Goal: Information Seeking & Learning: Learn about a topic

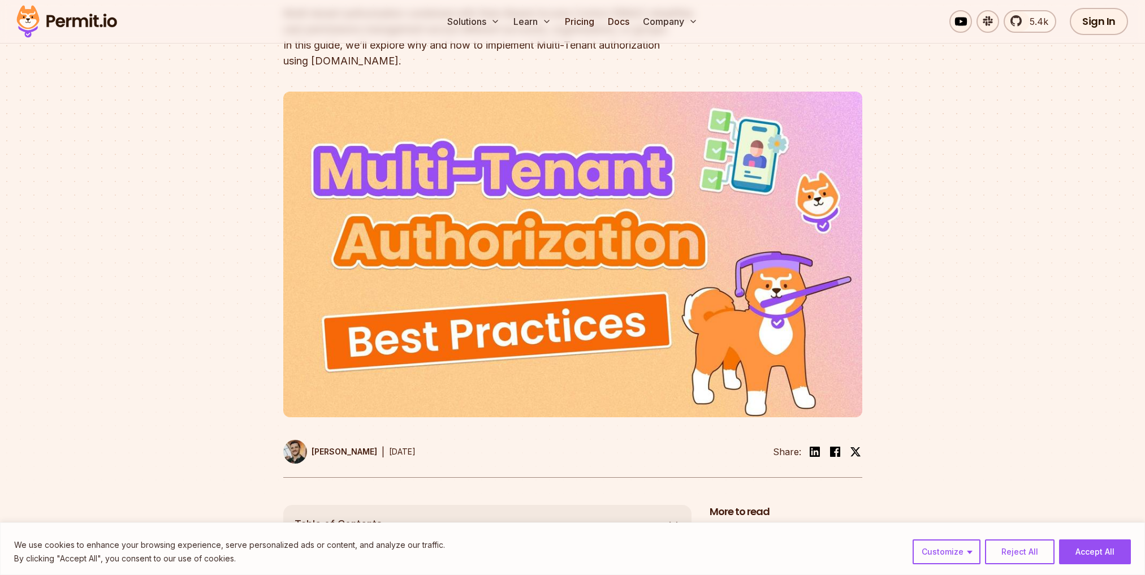
scroll to position [170, 0]
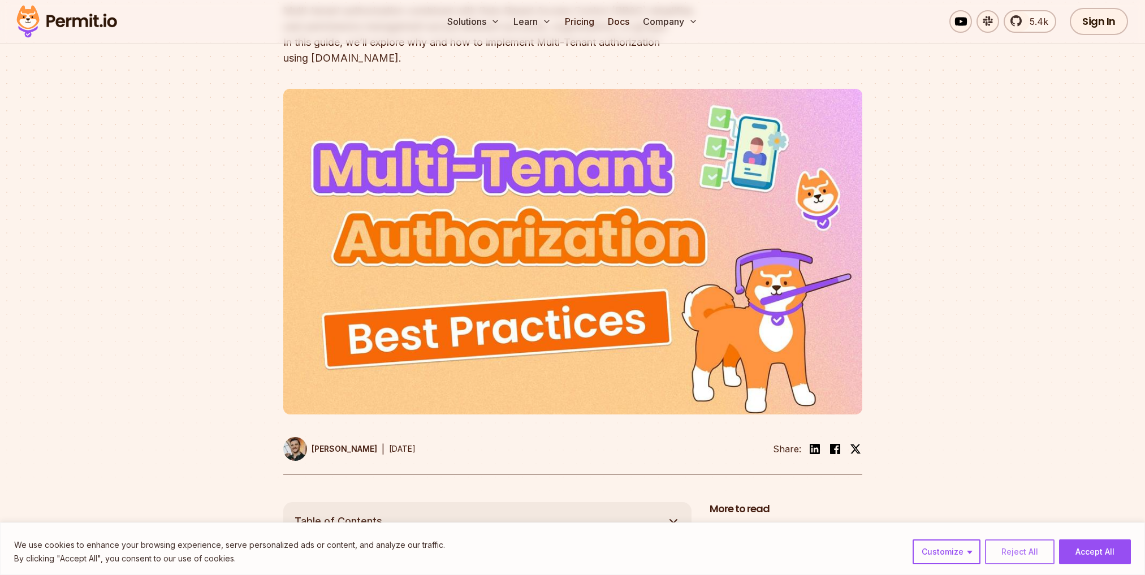
click at [1042, 542] on button "Reject All" at bounding box center [1020, 552] width 70 height 25
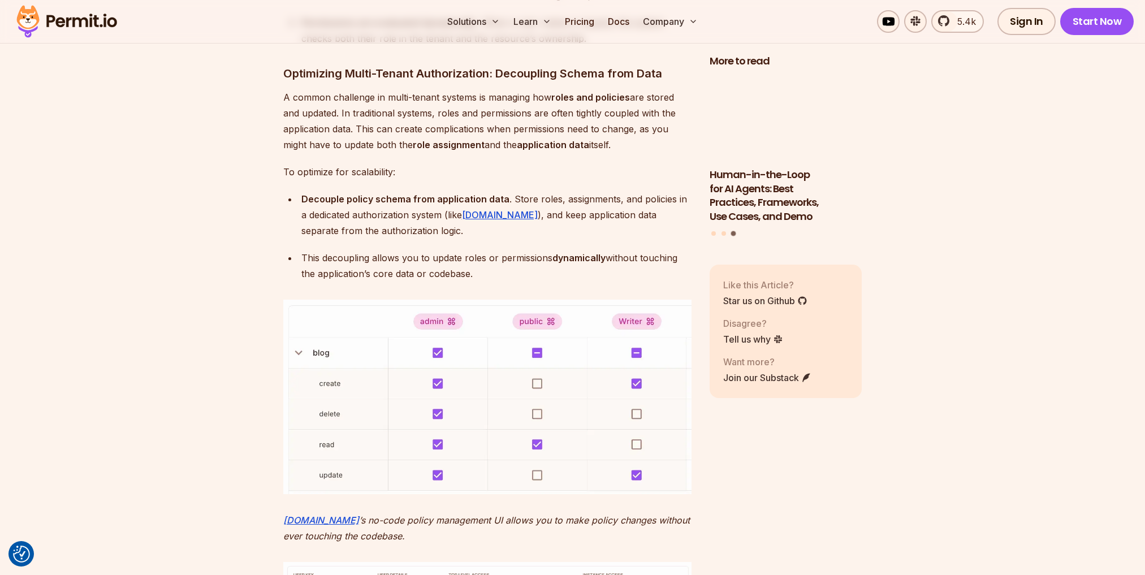
scroll to position [3451, 0]
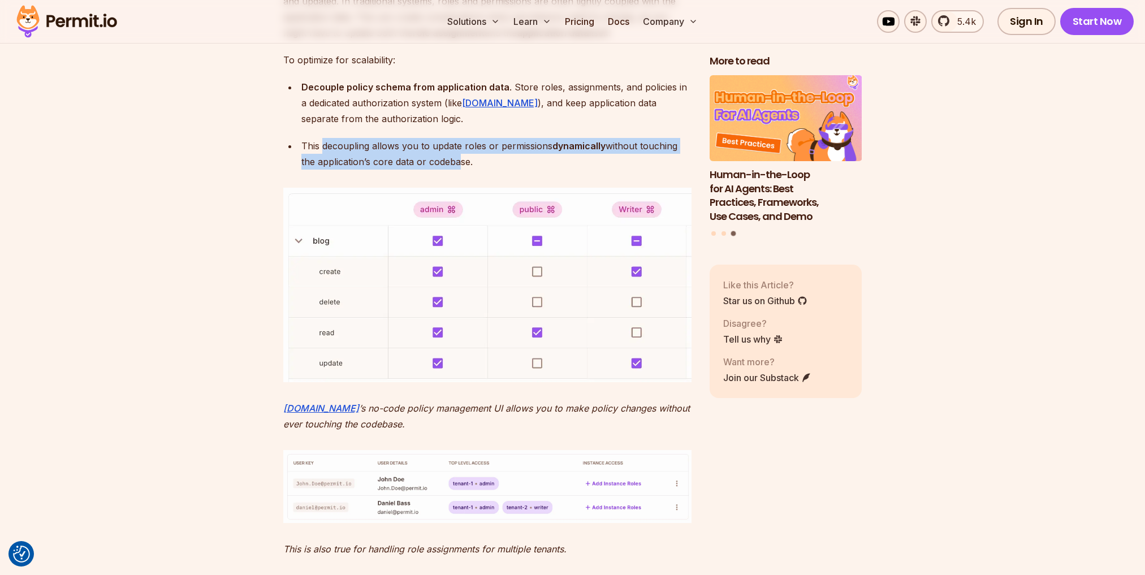
drag, startPoint x: 322, startPoint y: 139, endPoint x: 458, endPoint y: 166, distance: 139.0
click at [458, 166] on div "This decoupling allows you to update roles or permissions dynamically without t…" at bounding box center [496, 154] width 390 height 32
drag, startPoint x: 458, startPoint y: 166, endPoint x: 367, endPoint y: 143, distance: 94.5
click at [369, 143] on div "This decoupling allows you to update roles or permissions dynamically without t…" at bounding box center [496, 154] width 390 height 32
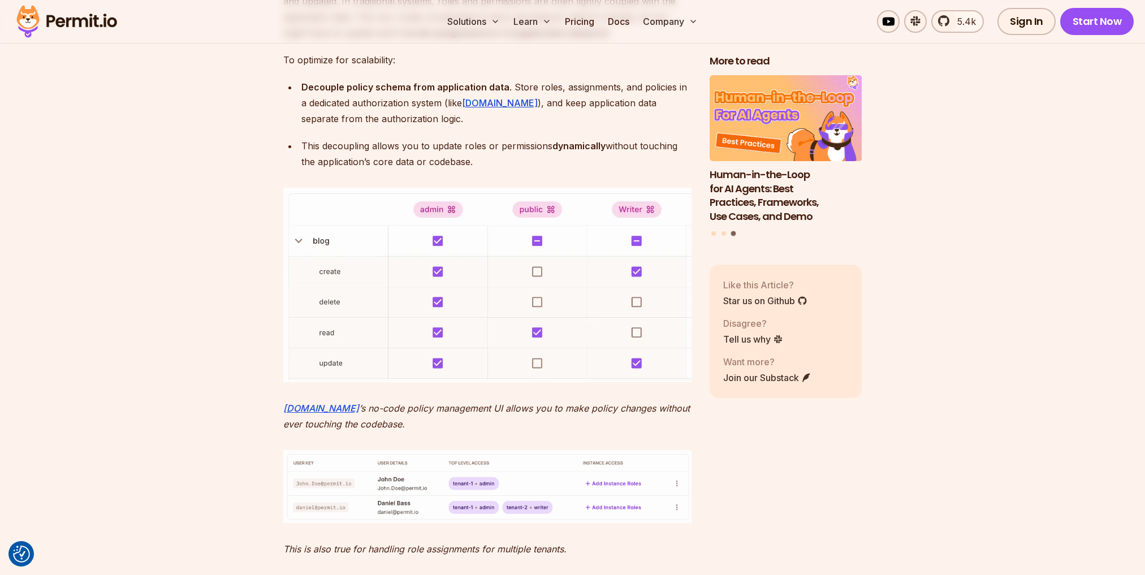
click at [367, 143] on div "This decoupling allows you to update roles or permissions dynamically without t…" at bounding box center [496, 154] width 390 height 32
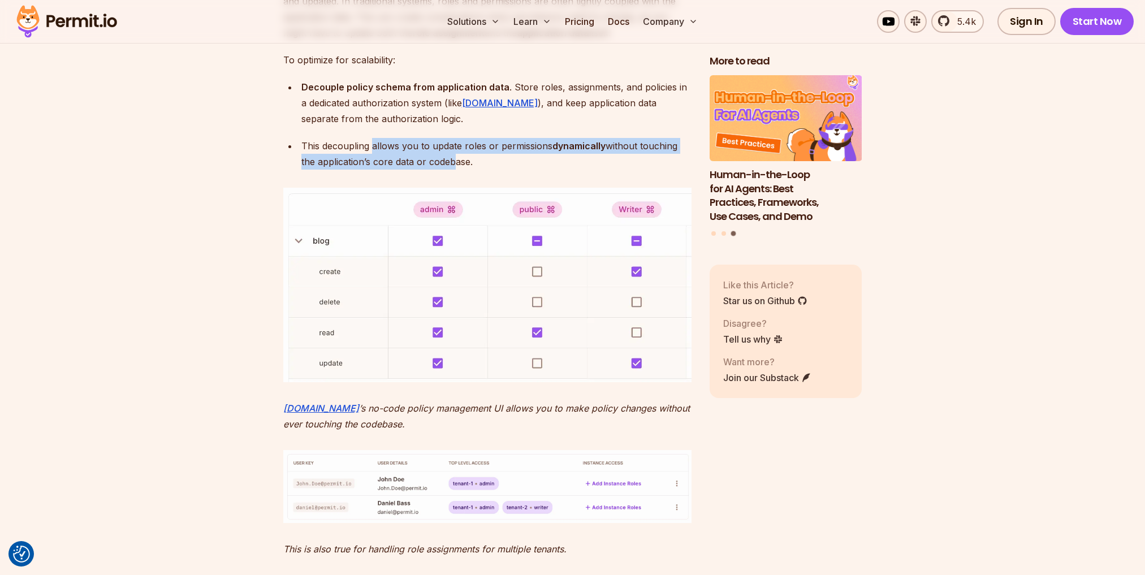
drag, startPoint x: 460, startPoint y: 157, endPoint x: 488, endPoint y: 158, distance: 28.3
click at [472, 158] on div "This decoupling allows you to update roles or permissions dynamically without t…" at bounding box center [496, 154] width 390 height 32
click at [488, 158] on div "This decoupling allows you to update roles or permissions dynamically without t…" at bounding box center [496, 154] width 390 height 32
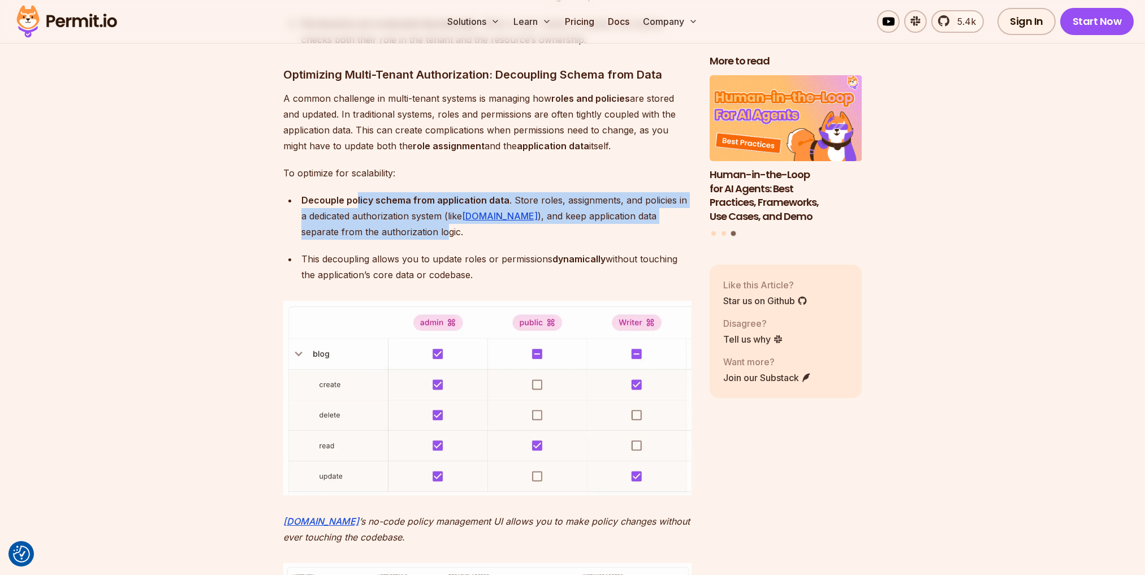
drag, startPoint x: 356, startPoint y: 203, endPoint x: 391, endPoint y: 234, distance: 46.9
click at [388, 234] on div "Decouple policy schema from application data . Store roles, assignments, and po…" at bounding box center [496, 216] width 390 height 48
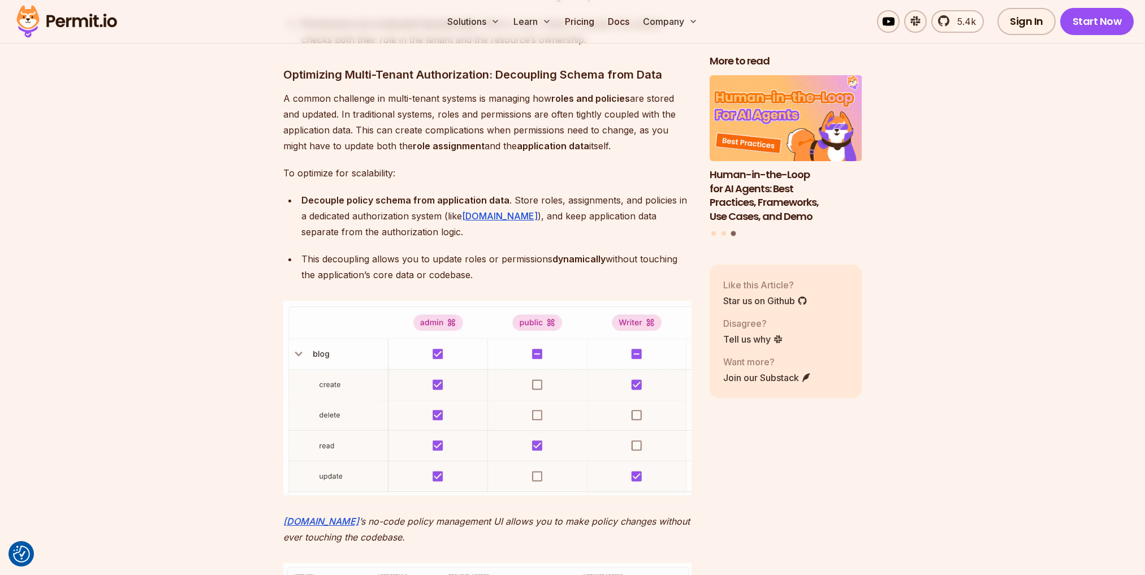
click at [391, 234] on div "Decouple policy schema from application data . Store roles, assignments, and po…" at bounding box center [496, 216] width 390 height 48
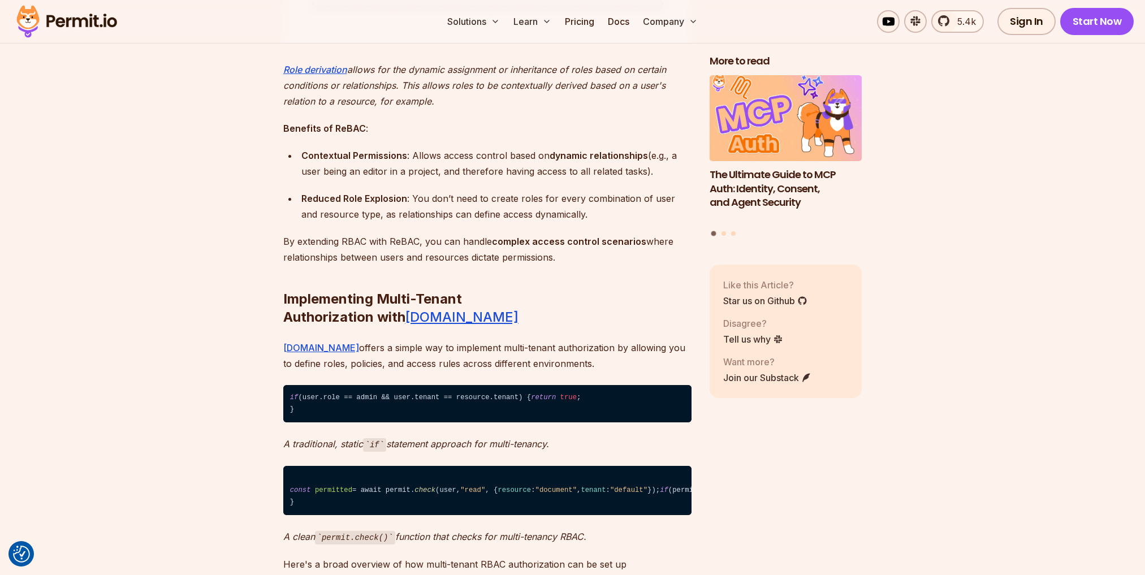
scroll to position [5544, 0]
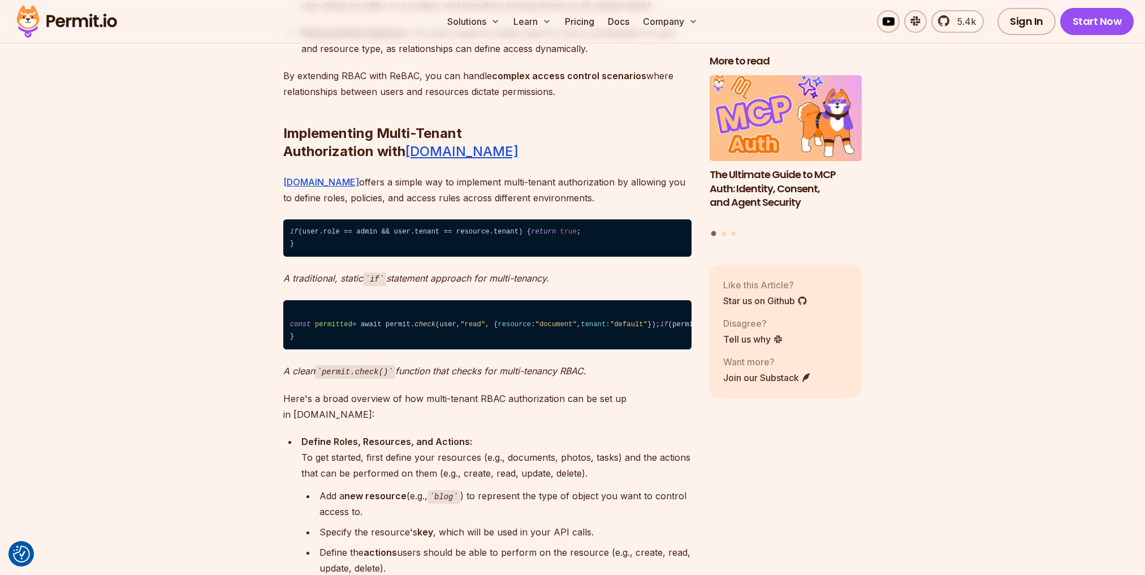
drag, startPoint x: 365, startPoint y: 320, endPoint x: 455, endPoint y: 355, distance: 96.5
click at [455, 350] on code "const permitted = await permit. check (user, "read" , { resource : "document" ,…" at bounding box center [487, 325] width 408 height 50
drag, startPoint x: 396, startPoint y: 326, endPoint x: 349, endPoint y: 315, distance: 48.2
click at [350, 315] on code "const permitted = await permit. check (user, "read" , { resource : "document" ,…" at bounding box center [487, 325] width 408 height 50
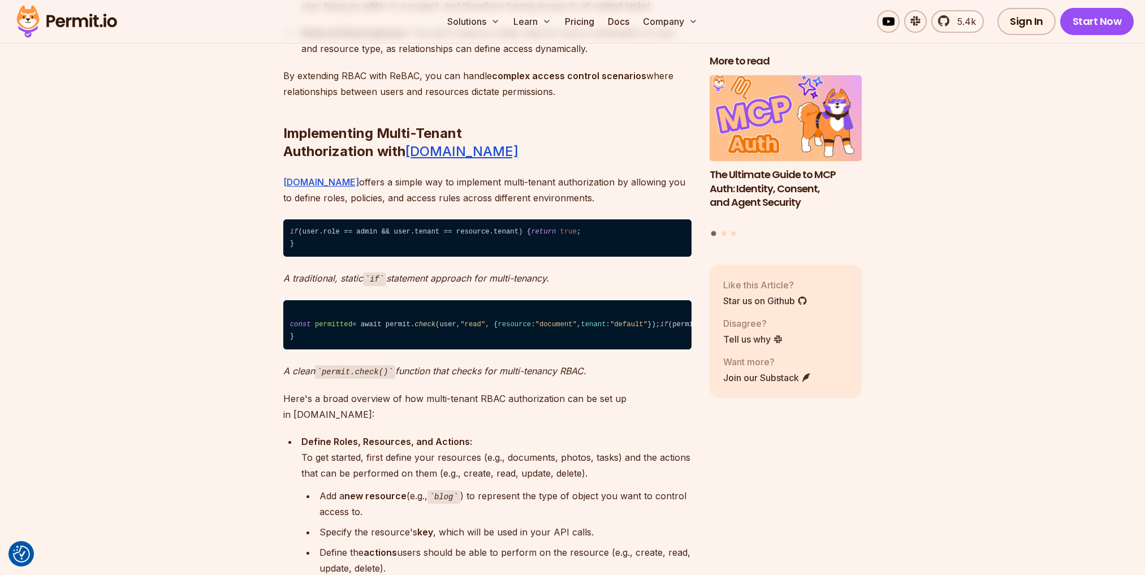
click at [349, 315] on code "const permitted = await permit. check (user, "read" , { resource : "document" ,…" at bounding box center [487, 325] width 408 height 50
drag, startPoint x: 349, startPoint y: 315, endPoint x: 437, endPoint y: 352, distance: 95.8
click at [435, 350] on code "const permitted = await permit. check (user, "read" , { resource : "document" ,…" at bounding box center [487, 325] width 408 height 50
click at [437, 350] on code "const permitted = await permit. check (user, "read" , { resource : "document" ,…" at bounding box center [487, 325] width 408 height 50
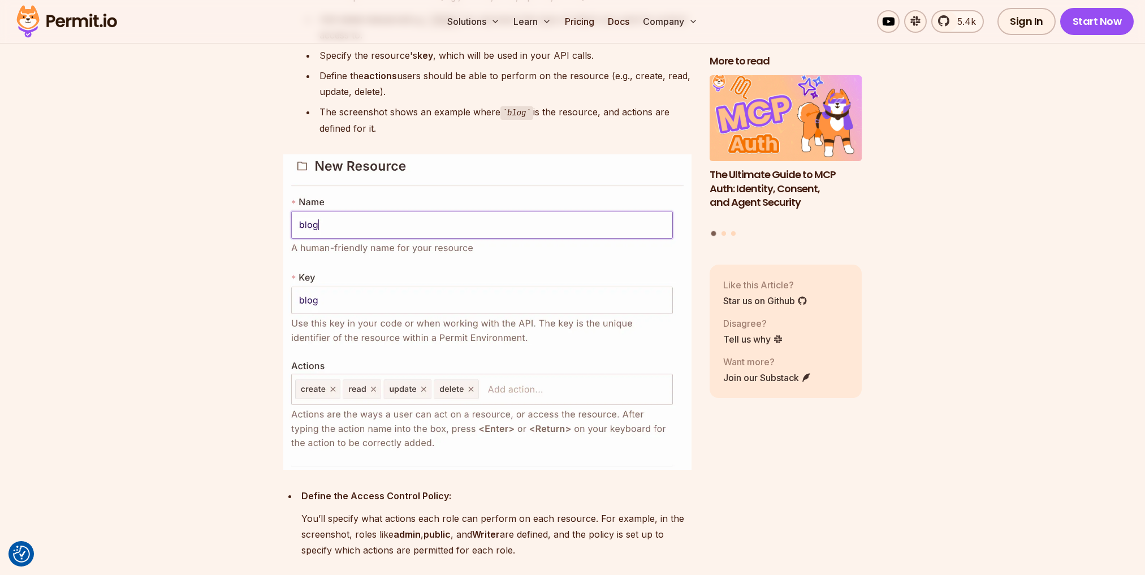
scroll to position [6222, 0]
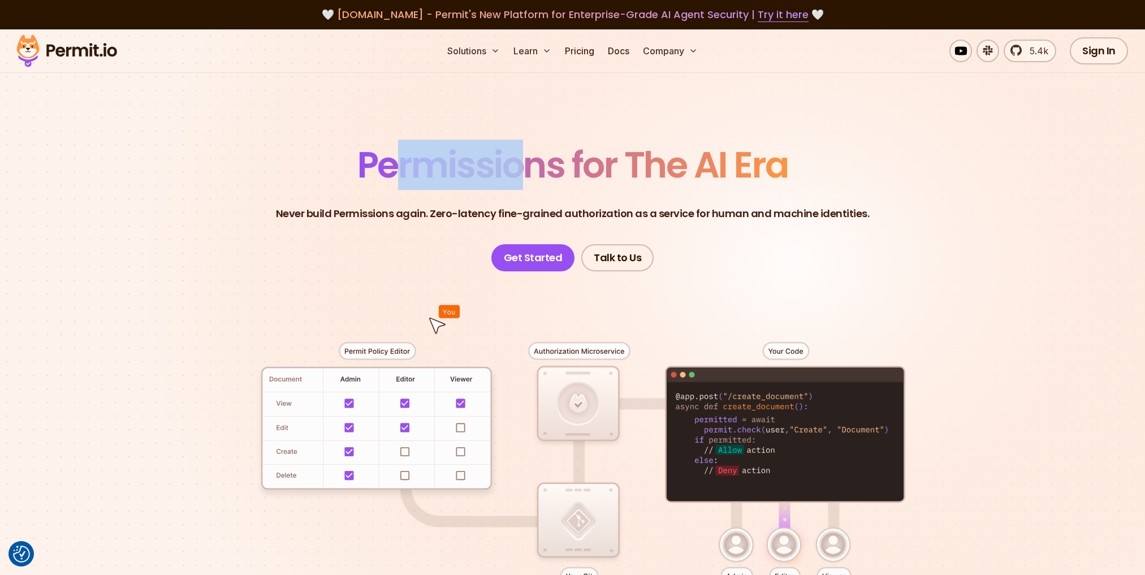
drag, startPoint x: 416, startPoint y: 171, endPoint x: 584, endPoint y: 187, distance: 169.3
click at [579, 187] on span "Permissions for The AI Era" at bounding box center [573, 165] width 431 height 50
click at [584, 187] on span "Permissions for The AI Era" at bounding box center [573, 165] width 431 height 50
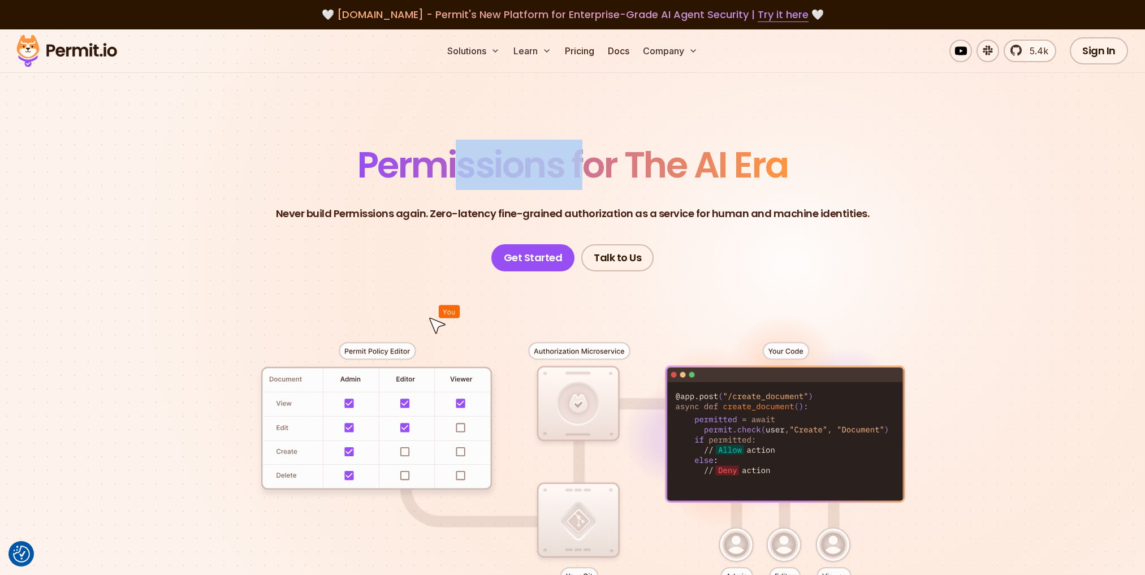
drag, startPoint x: 559, startPoint y: 196, endPoint x: 400, endPoint y: 171, distance: 161.0
click at [412, 174] on header "Permissions for The AI Era Never build Permissions again. Zero-latency fine-gra…" at bounding box center [573, 209] width 792 height 124
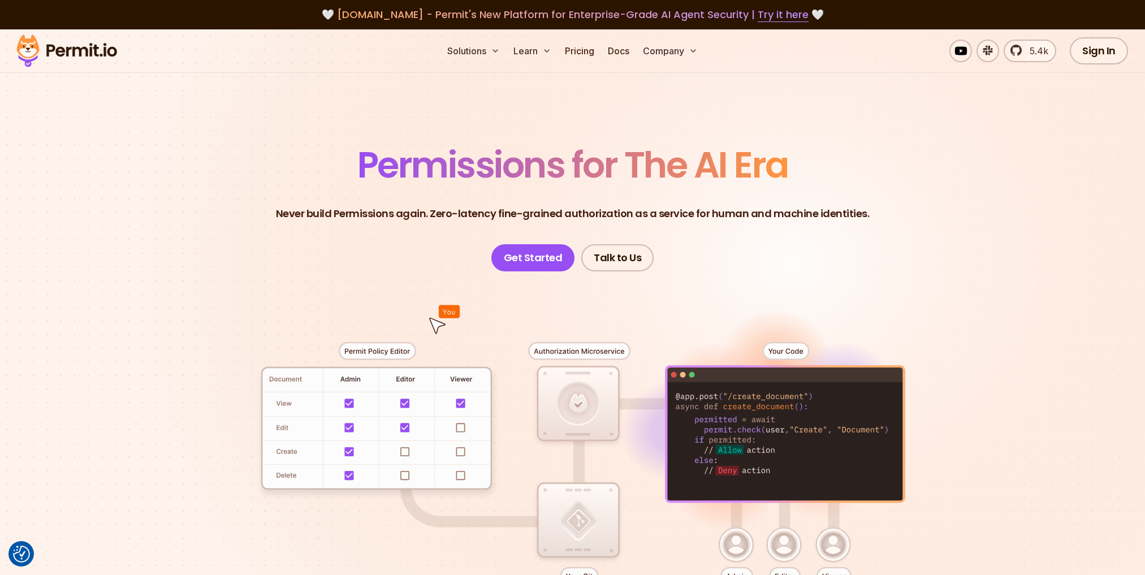
click at [400, 171] on span "Permissions for The AI Era" at bounding box center [573, 165] width 431 height 50
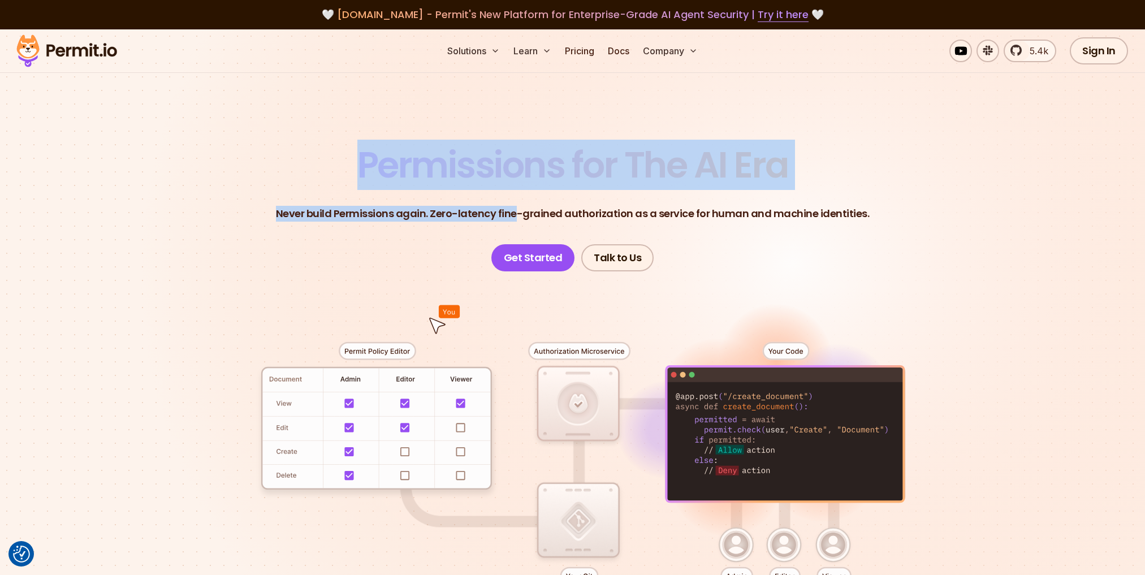
drag, startPoint x: 510, startPoint y: 206, endPoint x: 541, endPoint y: 208, distance: 31.1
click at [533, 208] on header "Permissions for The AI Era Never build Permissions again. Zero-latency fine-gra…" at bounding box center [573, 209] width 792 height 124
click at [541, 208] on p "Never build Permissions again. Zero-latency fine-grained authorization as a ser…" at bounding box center [573, 214] width 594 height 16
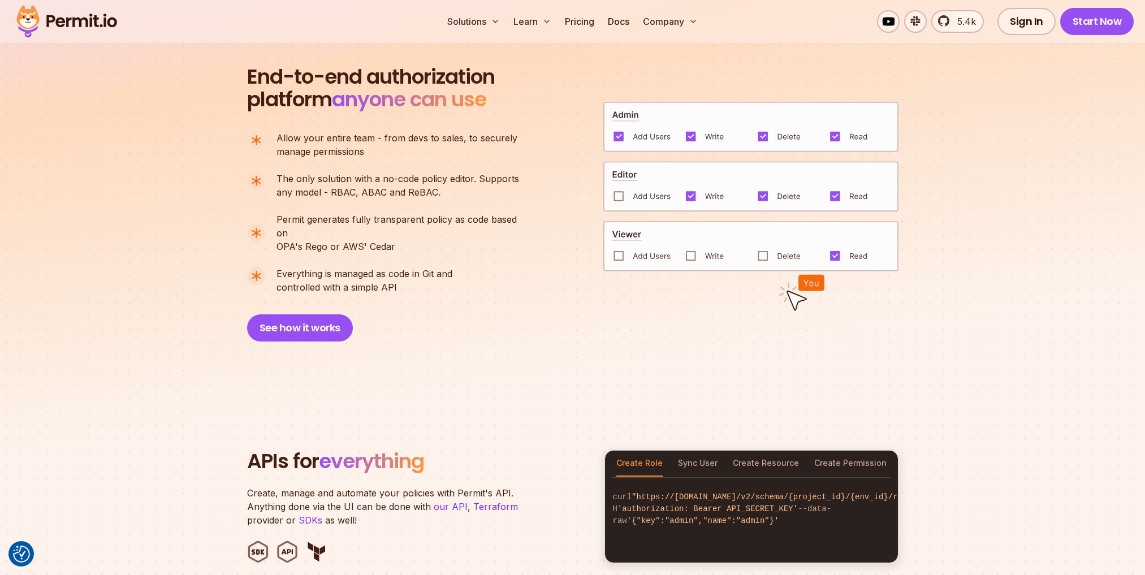
scroll to position [1188, 0]
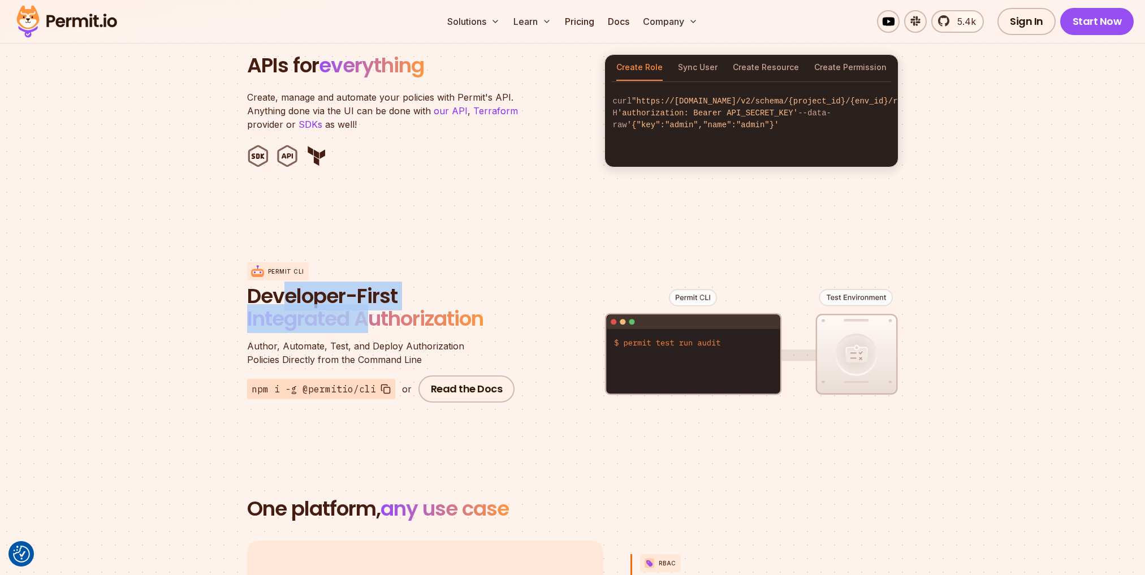
drag, startPoint x: 284, startPoint y: 286, endPoint x: 394, endPoint y: 301, distance: 110.8
click at [392, 301] on span "Developer-First Integrated Authorization" at bounding box center [383, 309] width 272 height 48
click at [394, 304] on span "Integrated Authorization" at bounding box center [365, 318] width 236 height 29
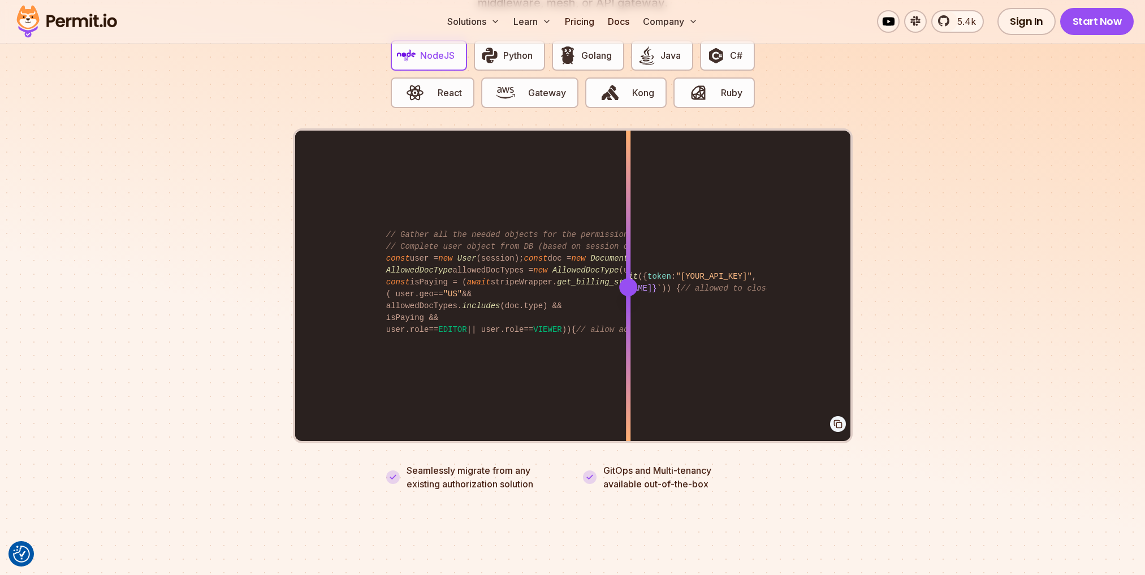
scroll to position [2432, 0]
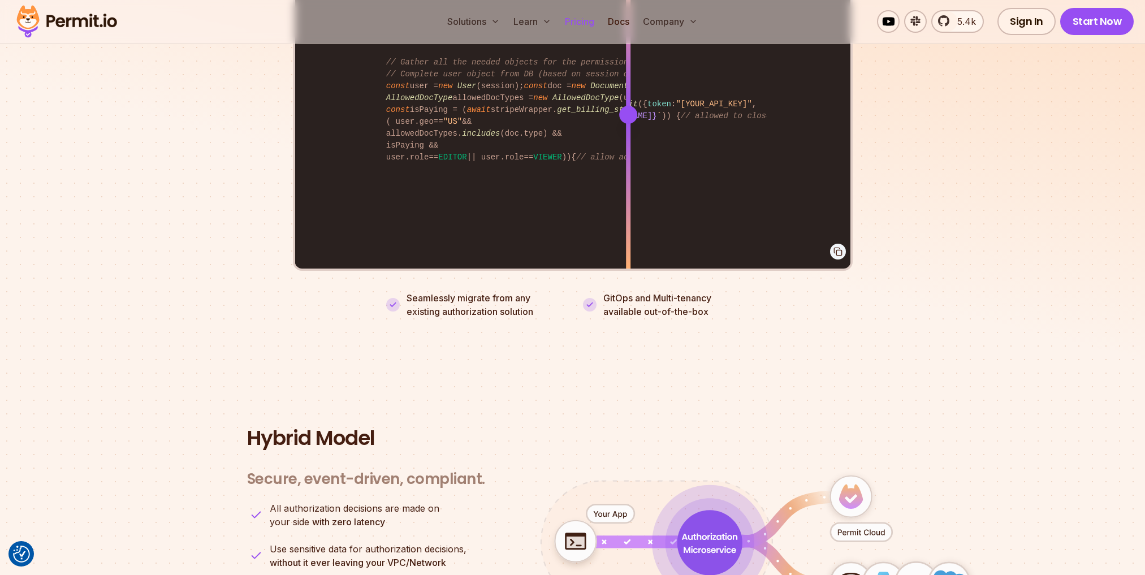
click at [579, 16] on link "Pricing" at bounding box center [580, 21] width 38 height 23
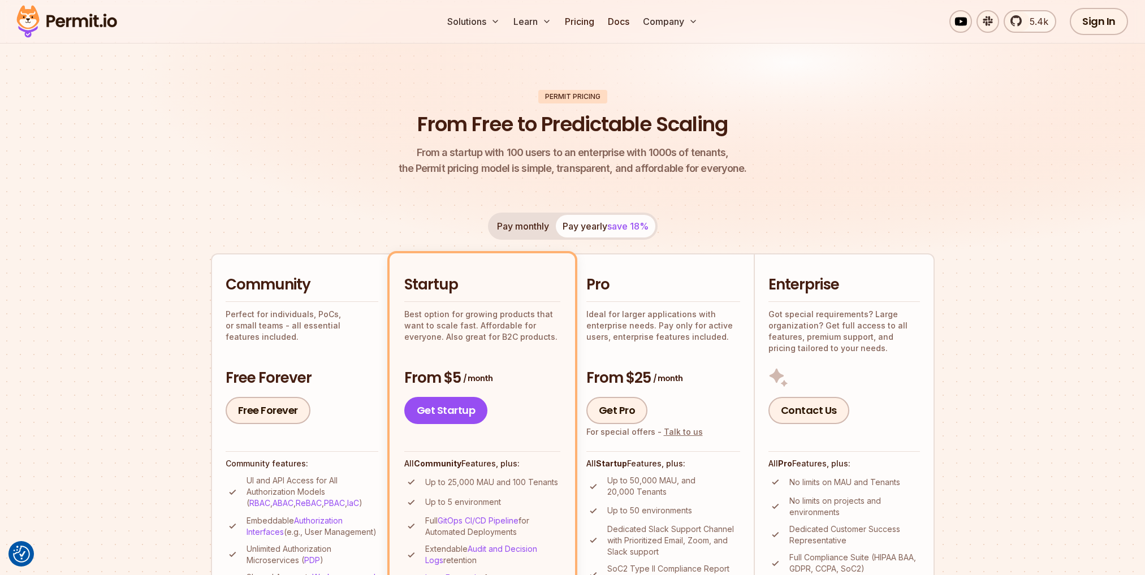
scroll to position [226, 0]
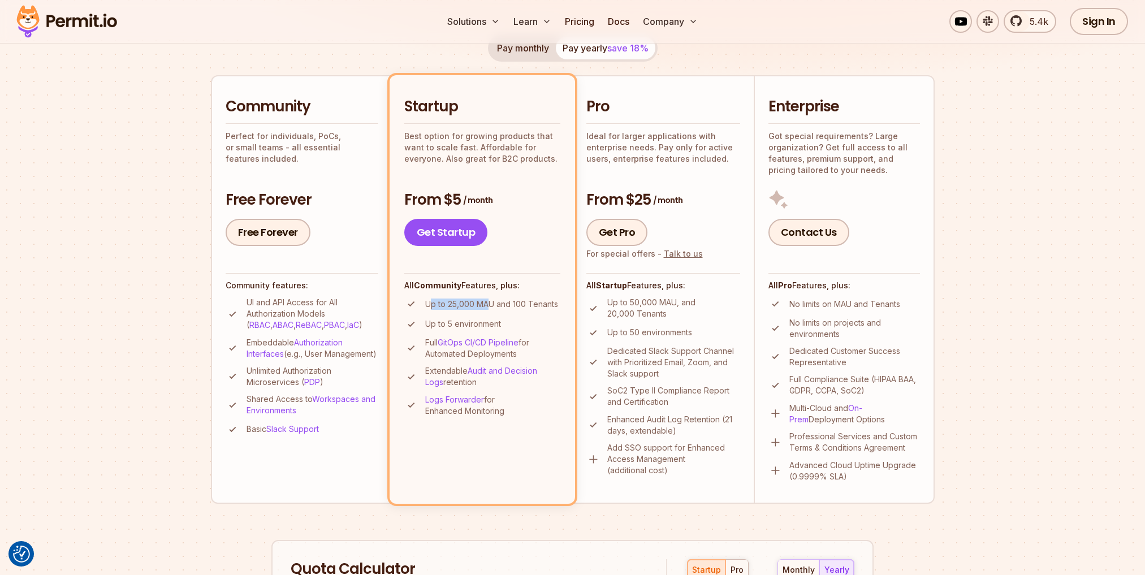
drag, startPoint x: 431, startPoint y: 297, endPoint x: 497, endPoint y: 309, distance: 67.3
click at [497, 309] on li "Up to 25,000 MAU and 100 Tenants" at bounding box center [482, 304] width 156 height 14
click at [497, 309] on p "Up to 25,000 MAU and 100 Tenants" at bounding box center [491, 304] width 133 height 11
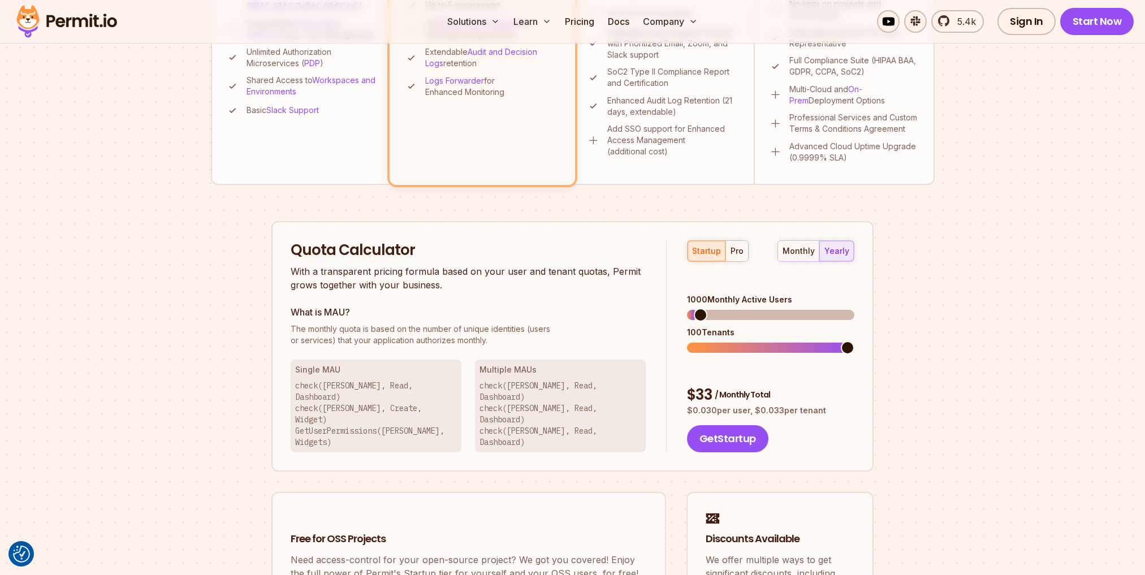
scroll to position [735, 0]
